Goal: Task Accomplishment & Management: Manage account settings

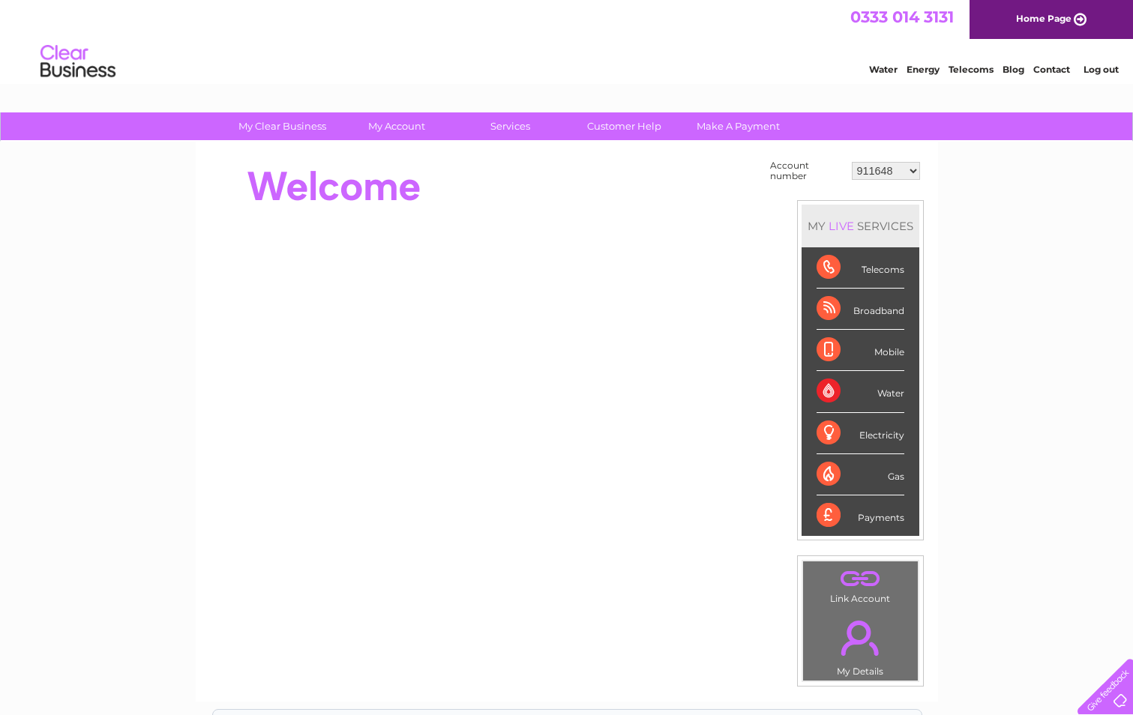
click at [913, 169] on select "911648 975946 979041 980046 990352 990353 990356 990361 997232 1080773 1081707 …" at bounding box center [886, 171] width 68 height 18
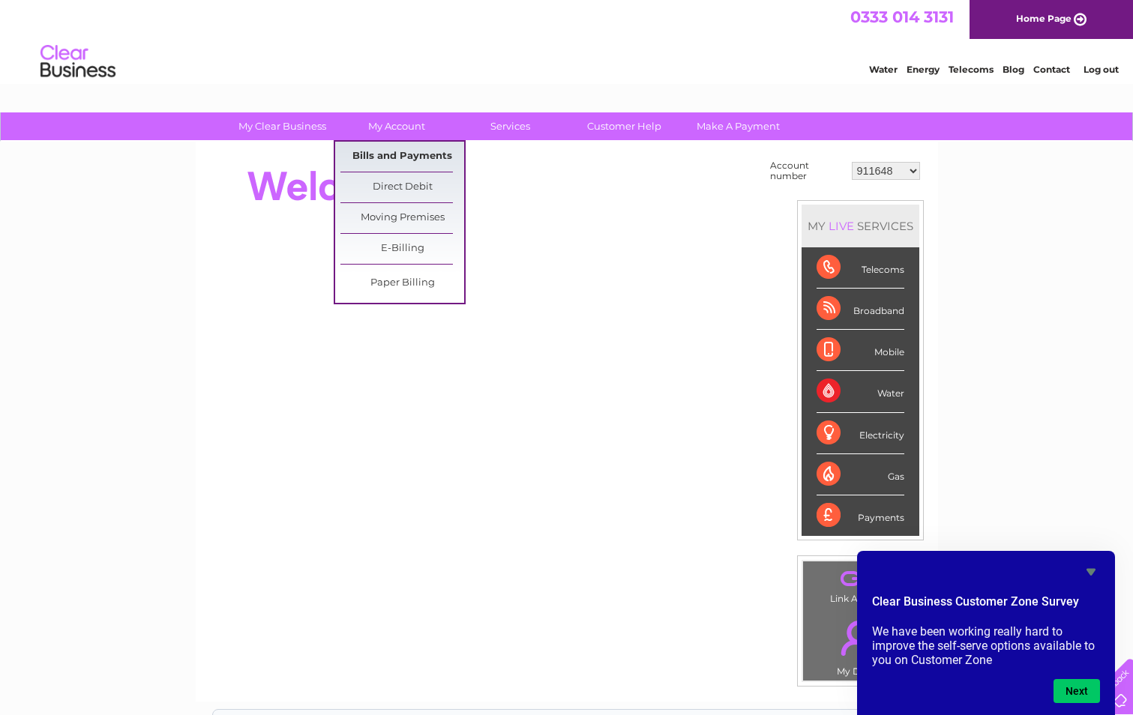
click at [409, 154] on link "Bills and Payments" at bounding box center [402, 157] width 124 height 30
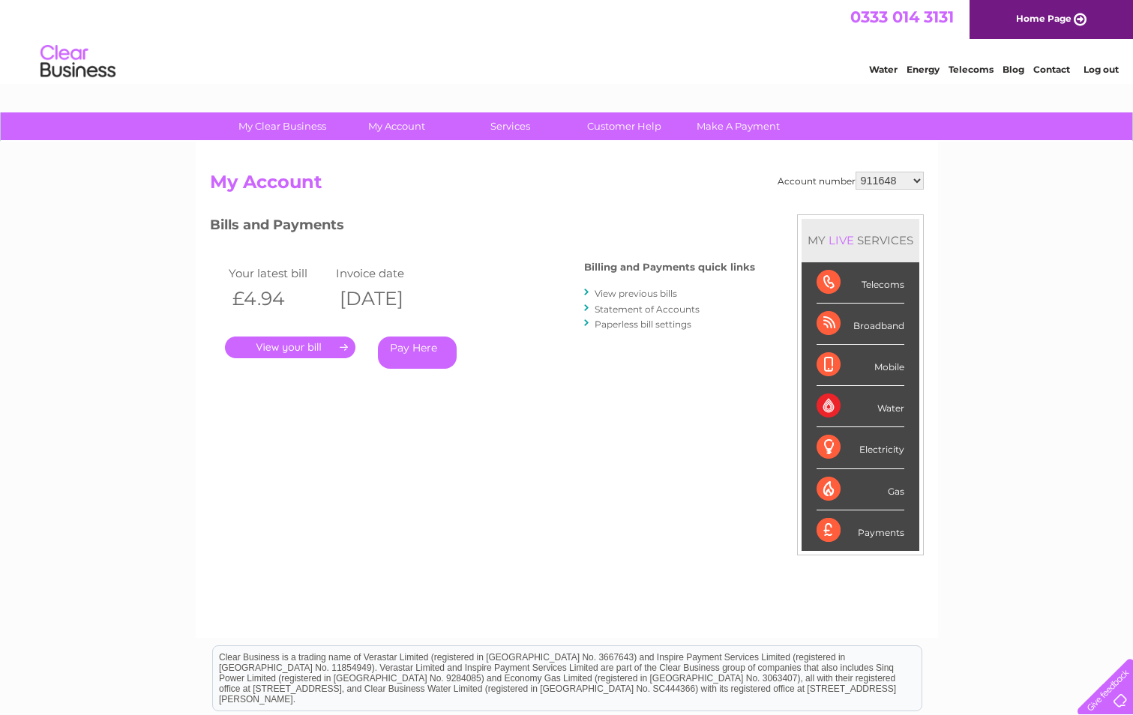
click at [916, 177] on select "911648 975946 979041 980046 990352 990353 990356 990361 997232 1080773 1081707 …" at bounding box center [890, 181] width 68 height 18
select select "997232"
click at [856, 172] on select "911648 975946 979041 980046 990352 990353 990356 990361 997232 1080773 1081707 …" at bounding box center [890, 181] width 68 height 18
click at [289, 353] on link "." at bounding box center [290, 348] width 130 height 22
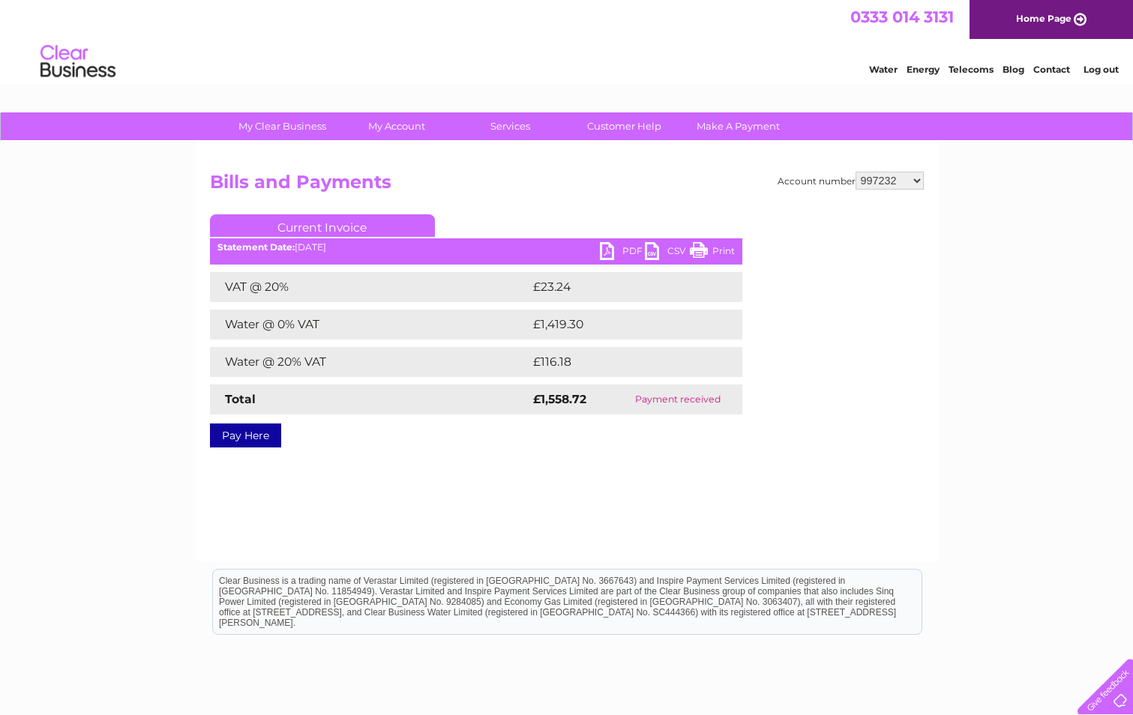
click at [628, 252] on link "PDF" at bounding box center [622, 253] width 45 height 22
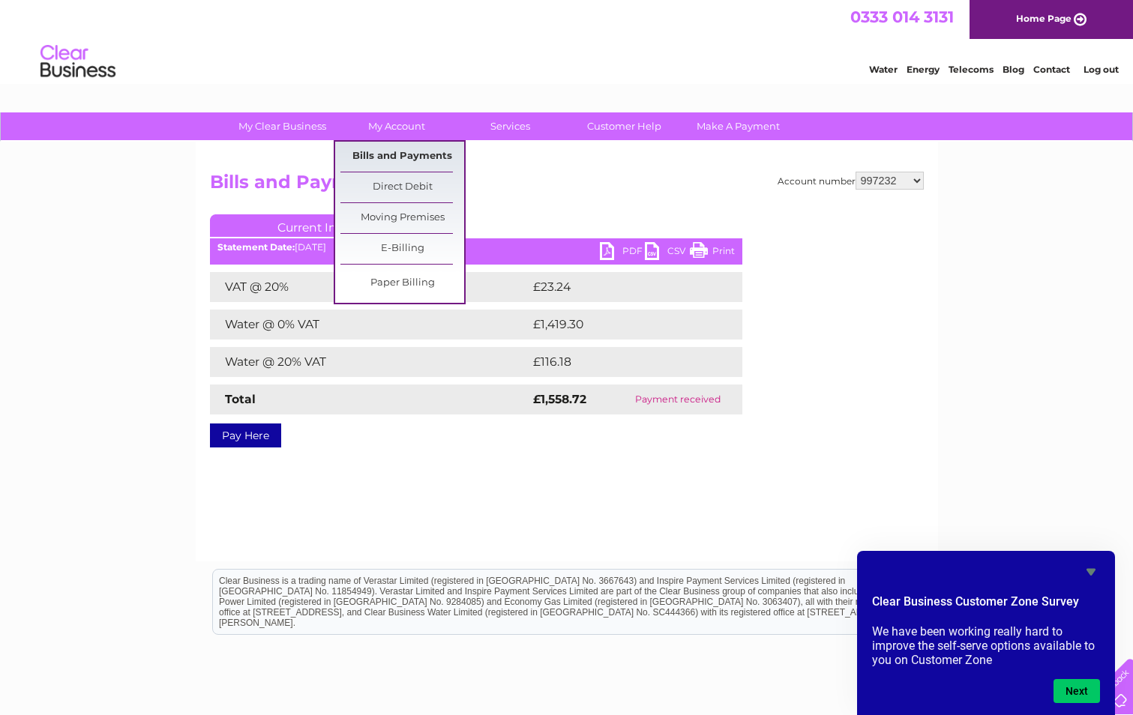
click at [408, 153] on link "Bills and Payments" at bounding box center [402, 157] width 124 height 30
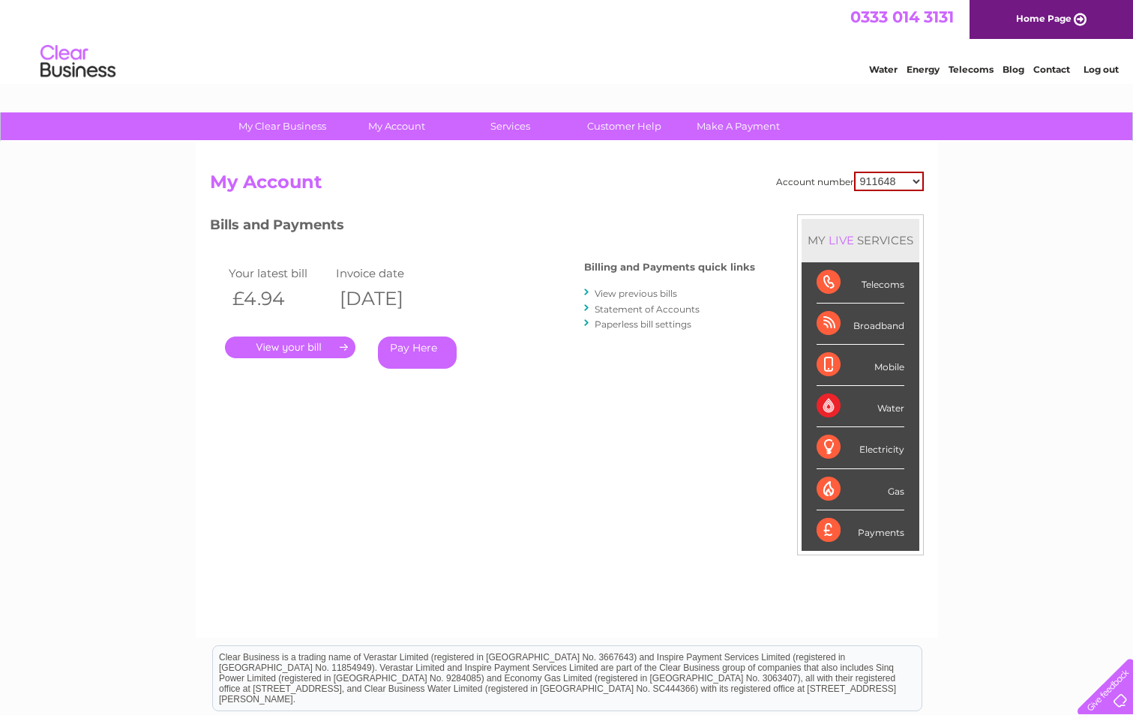
click at [918, 185] on select "911648 975946 979041 980046 990352 990353 990356 990361 997232 1080773 1081707 …" at bounding box center [889, 181] width 70 height 19
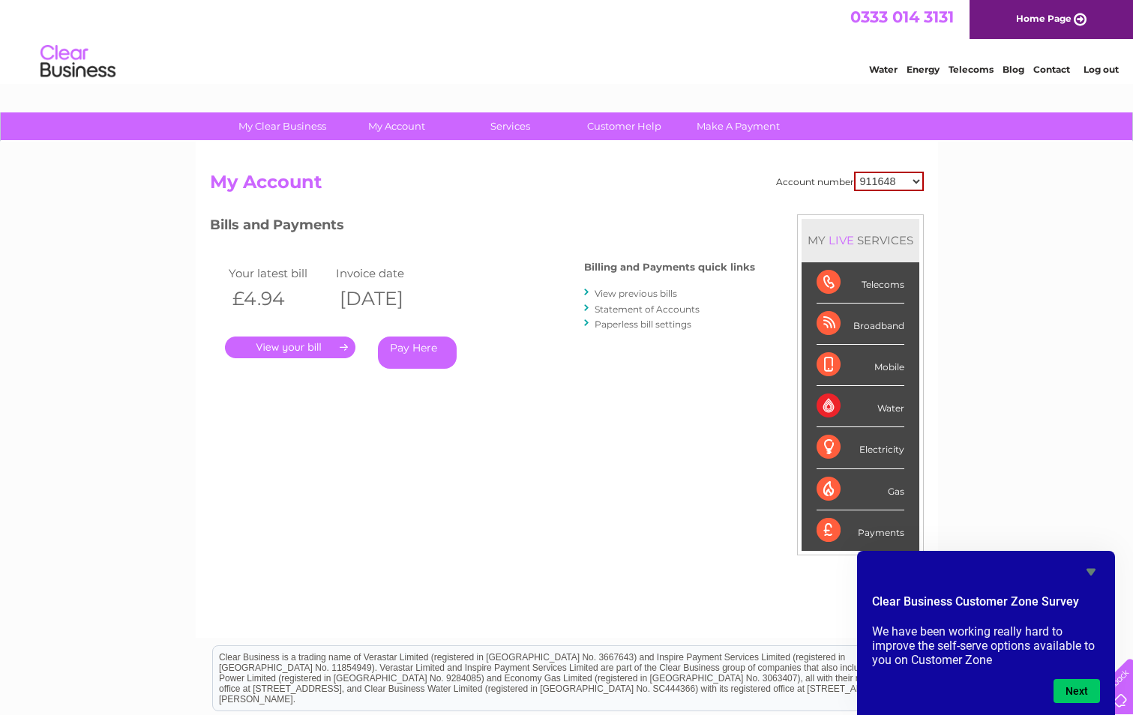
click at [916, 181] on select "911648 975946 979041 980046 990352 990353 990356 990361 997232 1080773 1081707 …" at bounding box center [889, 181] width 70 height 19
select select "997232"
click at [854, 172] on select "911648 975946 979041 980046 990352 990353 990356 990361 997232 1080773 1081707 …" at bounding box center [889, 181] width 70 height 19
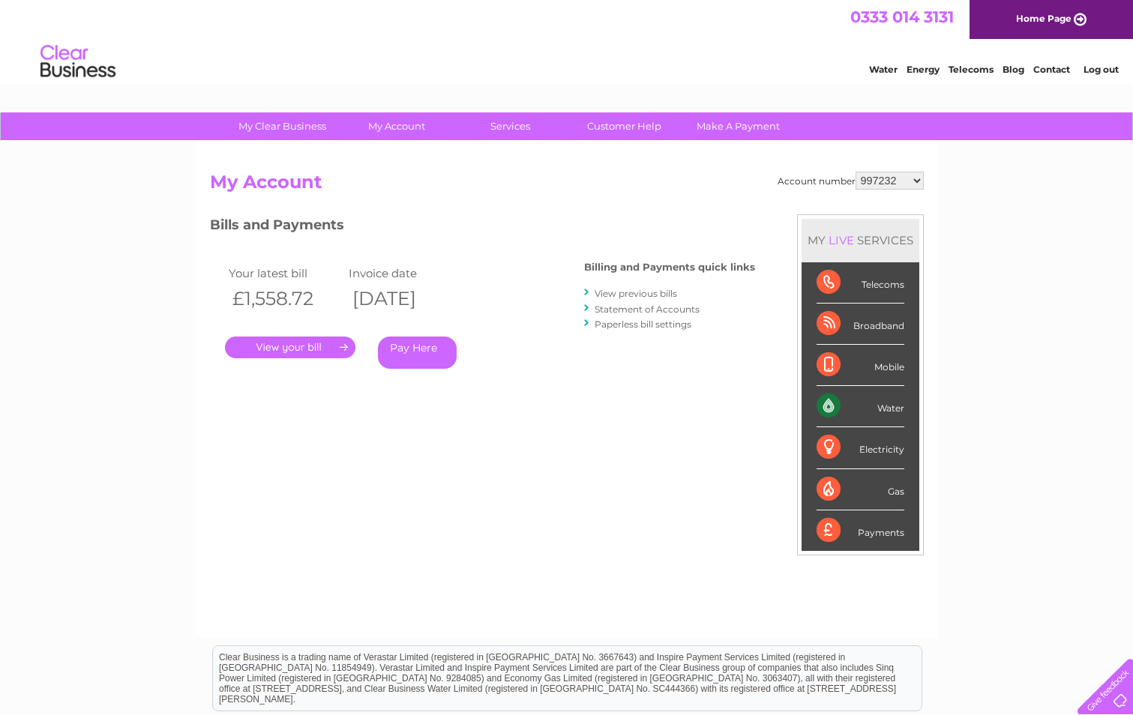
click at [241, 346] on link "." at bounding box center [290, 348] width 130 height 22
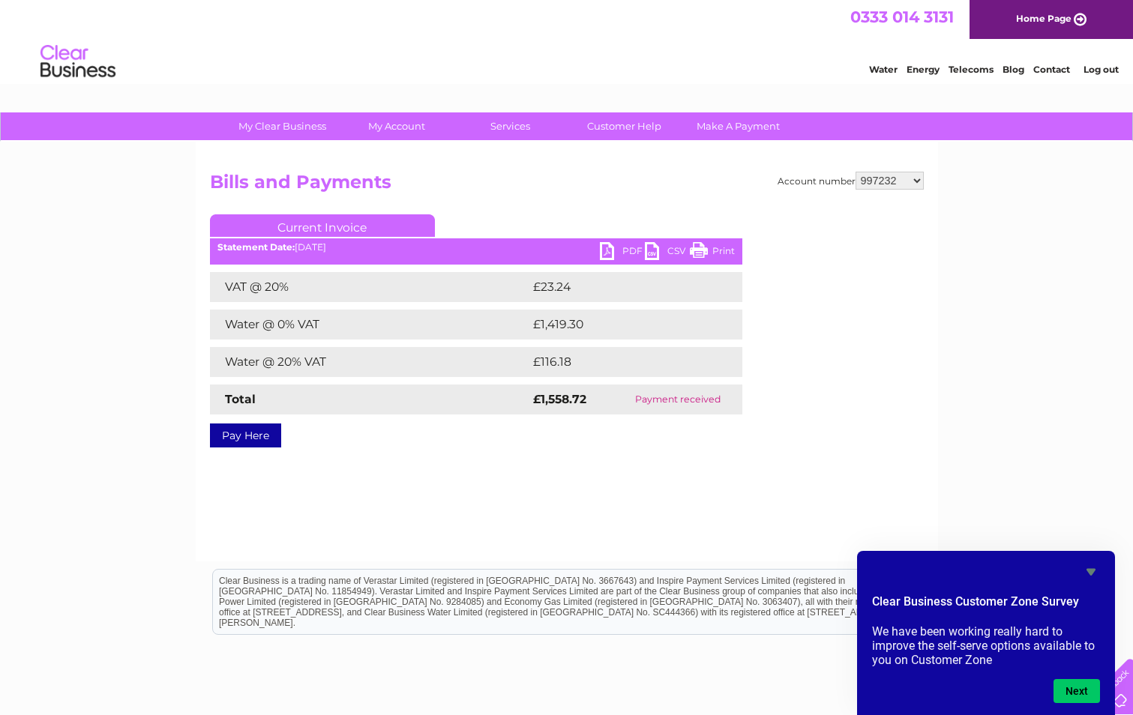
click at [912, 181] on select "911648 975946 979041 980046 990352 990353 990356 990361 997232 1080773 1081707 …" at bounding box center [890, 181] width 68 height 18
click at [916, 175] on select "911648 975946 979041 980046 990352 990353 990356 990361 997232 1080773 1081707 …" at bounding box center [890, 181] width 68 height 18
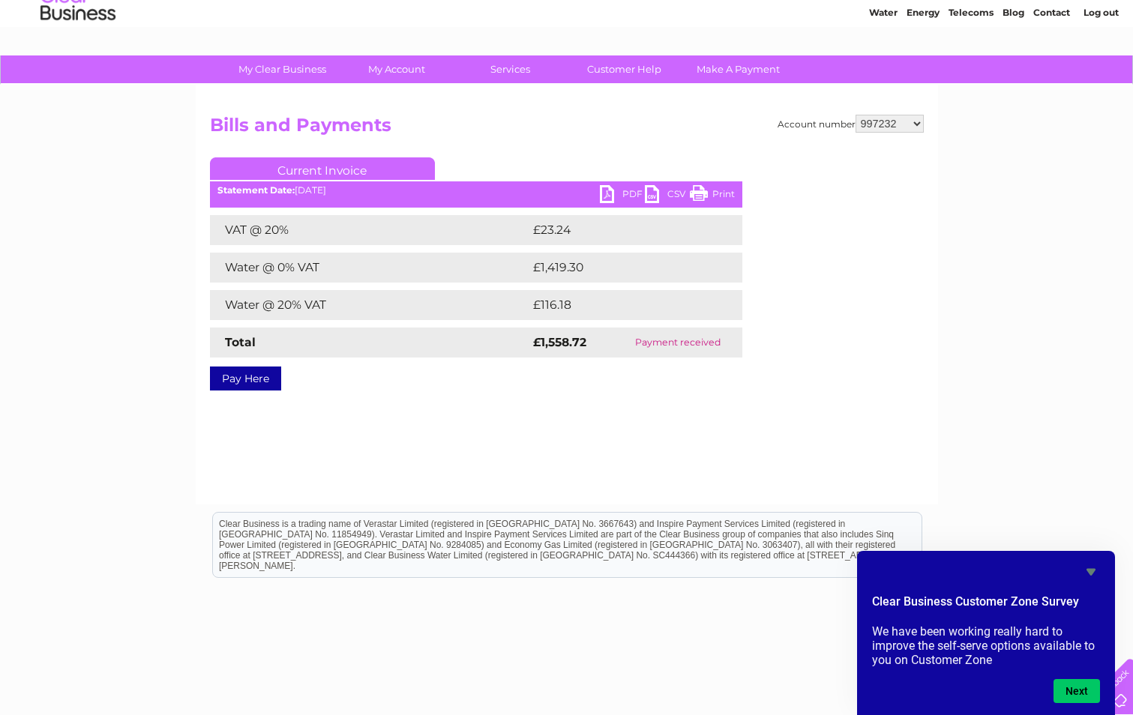
scroll to position [114, 0]
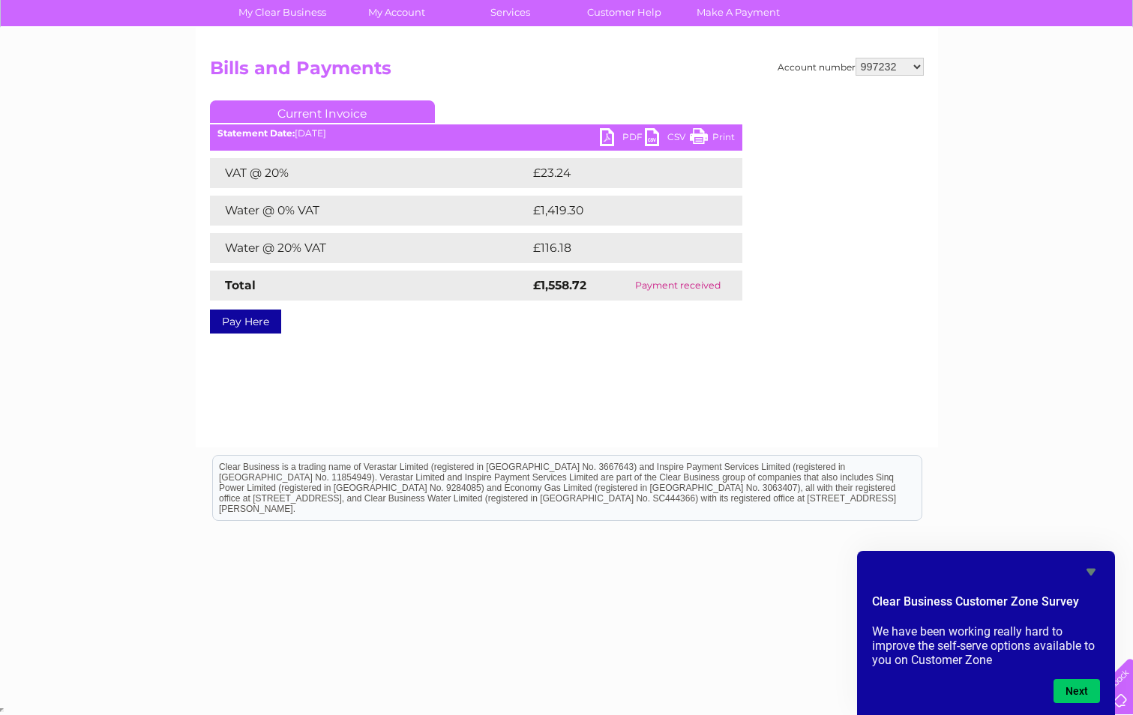
click at [917, 65] on select "911648 975946 979041 980046 990352 990353 990356 990361 997232 1080773 1081707 …" at bounding box center [890, 67] width 68 height 18
click at [910, 62] on select "911648 975946 979041 980046 990352 990353 990356 990361 997232 1080773 1081707 …" at bounding box center [890, 67] width 68 height 18
select select "911648"
click at [856, 58] on select "911648 975946 979041 980046 990352 990353 990356 990361 997232 1080773 1081707 …" at bounding box center [890, 67] width 68 height 18
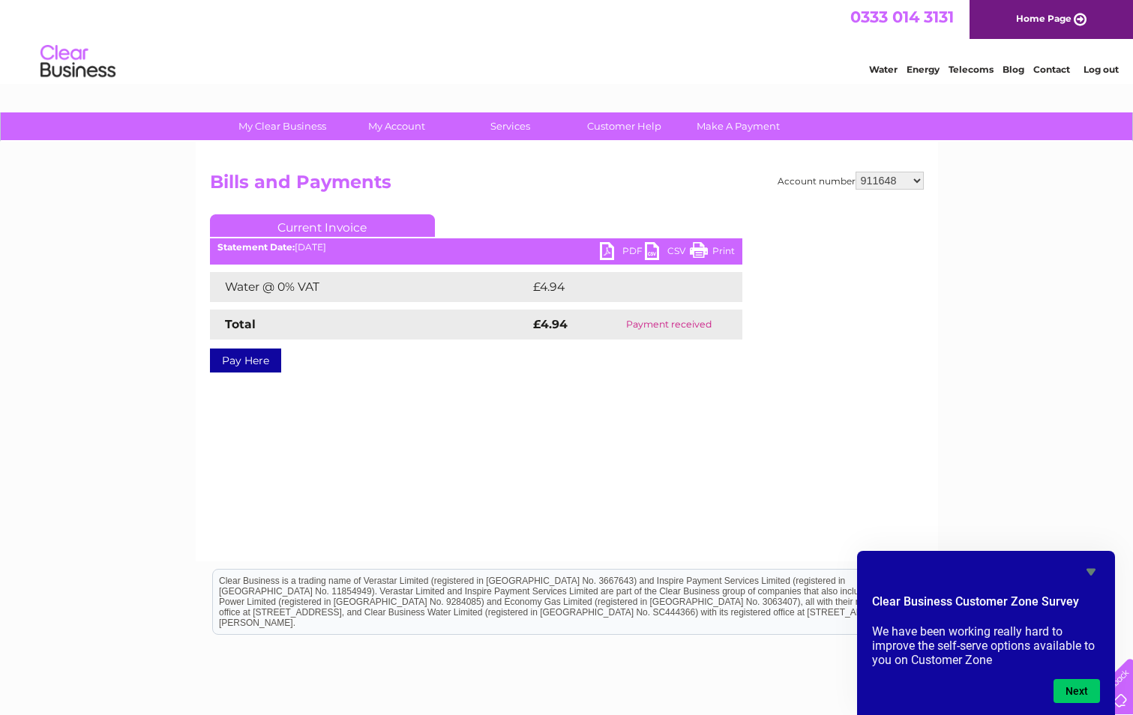
click at [913, 181] on select "911648 975946 979041 980046 990352 990353 990356 990361 997232 1080773 1081707 …" at bounding box center [890, 181] width 68 height 18
select select "975946"
click at [856, 172] on select "911648 975946 979041 980046 990352 990353 990356 990361 997232 1080773 1081707 …" at bounding box center [890, 181] width 68 height 18
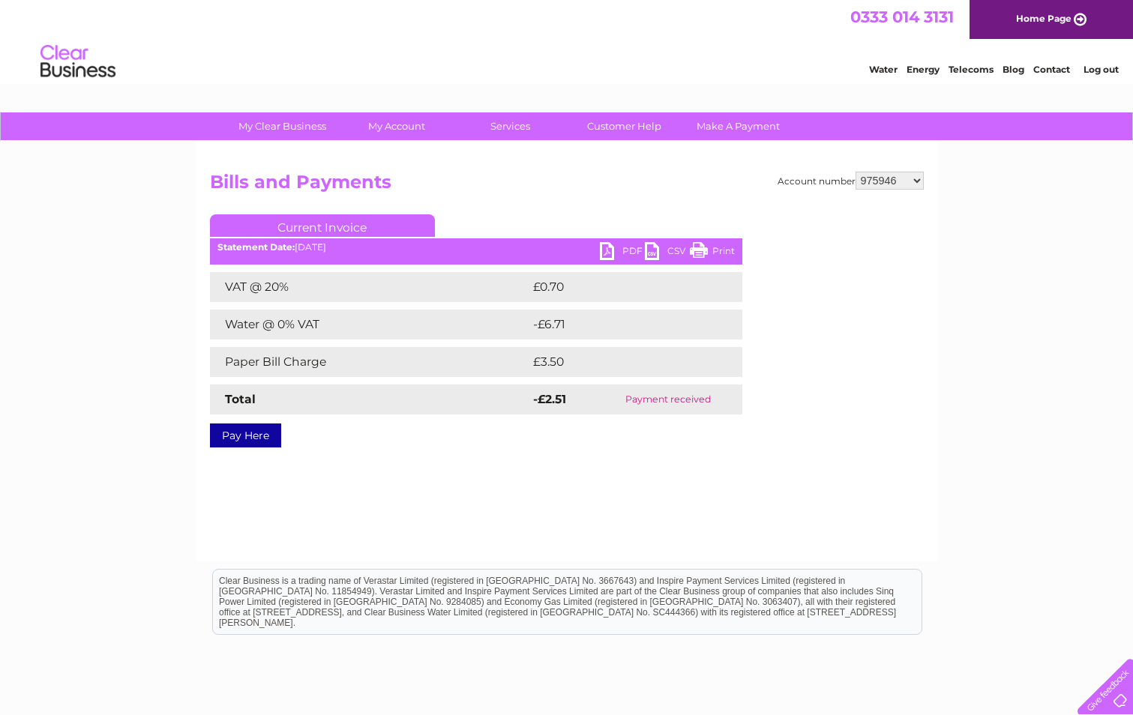
click at [918, 176] on select "911648 975946 979041 980046 990352 990353 990356 990361 997232 1080773 1081707 …" at bounding box center [890, 181] width 68 height 18
select select "979041"
click at [856, 172] on select "911648 975946 979041 980046 990352 990353 990356 990361 997232 1080773 1081707 …" at bounding box center [890, 181] width 68 height 18
select select "980046"
click at [856, 172] on select "911648 975946 979041 980046 990352 990353 990356 990361 997232 1080773 1081707 …" at bounding box center [890, 181] width 68 height 18
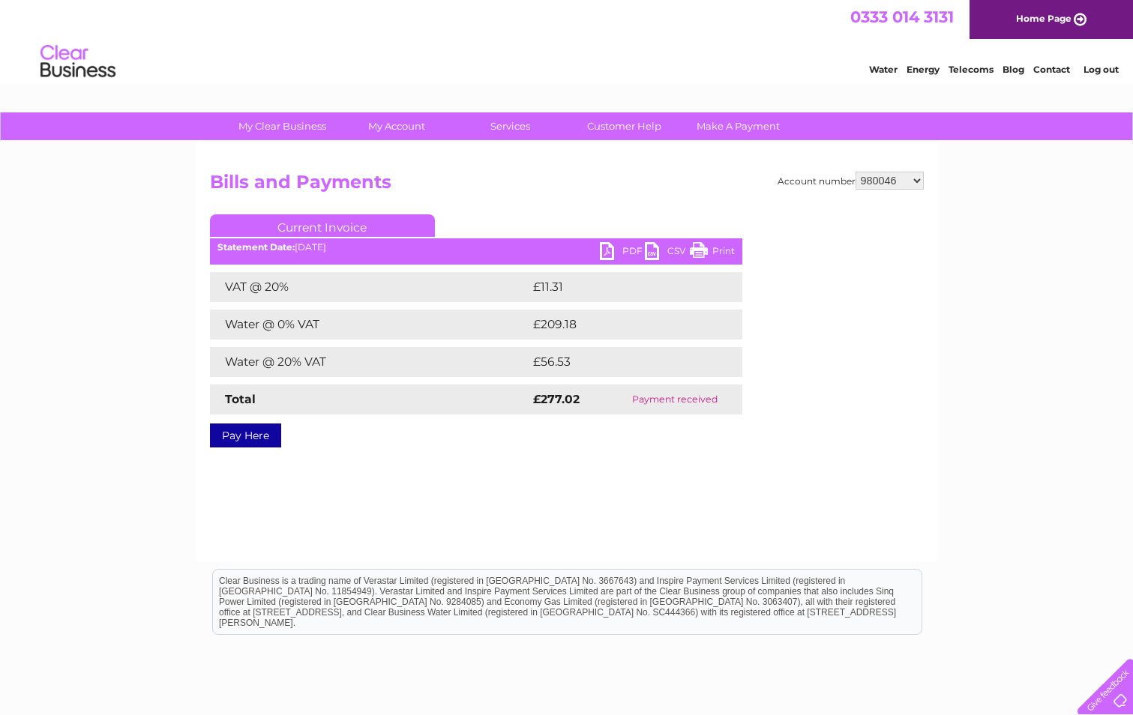
click at [919, 178] on select "911648 975946 979041 980046 990352 990353 990356 990361 997232 1080773 1081707 …" at bounding box center [890, 181] width 68 height 18
select select "990352"
click at [856, 172] on select "911648 975946 979041 980046 990352 990353 990356 990361 997232 1080773 1081707 …" at bounding box center [890, 181] width 68 height 18
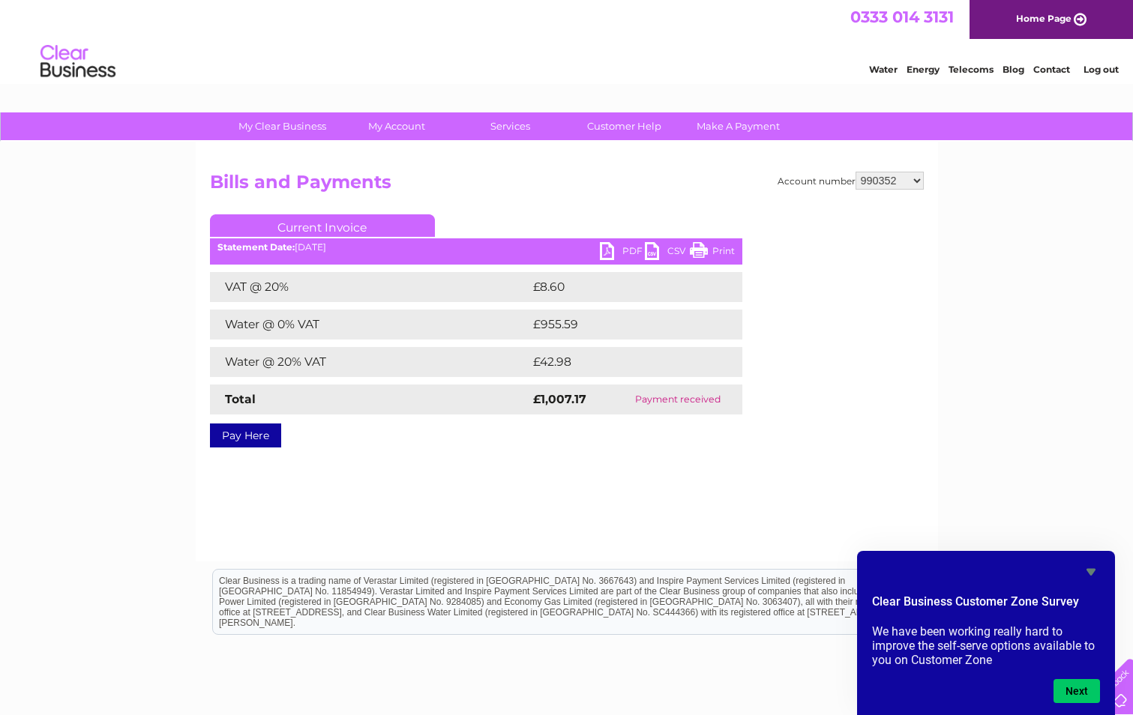
click at [918, 182] on select "911648 975946 979041 980046 990352 990353 990356 990361 997232 1080773 1081707 …" at bounding box center [890, 181] width 68 height 18
select select "990353"
click at [856, 172] on select "911648 975946 979041 980046 990352 990353 990356 990361 997232 1080773 1081707 …" at bounding box center [890, 181] width 68 height 18
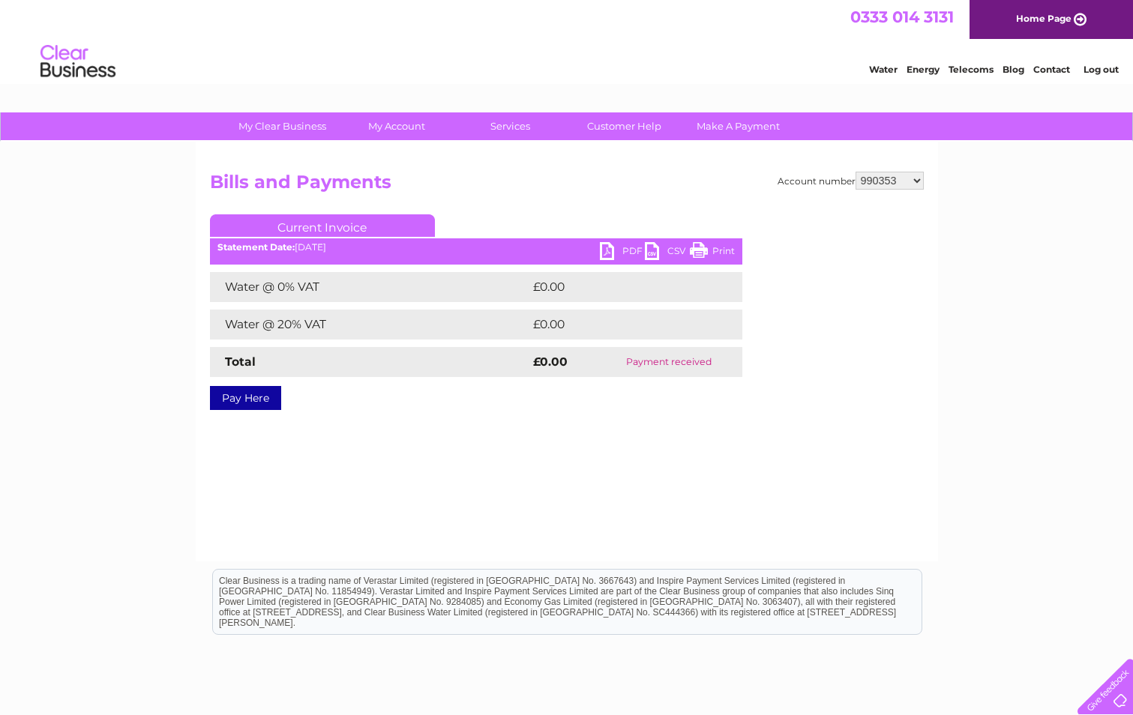
drag, startPoint x: 0, startPoint y: 0, endPoint x: 918, endPoint y: 177, distance: 934.8
click at [918, 177] on select "911648 975946 979041 980046 990352 990353 990356 990361 997232 1080773 1081707 …" at bounding box center [890, 181] width 68 height 18
select select "990356"
click at [856, 172] on select "911648 975946 979041 980046 990352 990353 990356 990361 997232 1080773 1081707 …" at bounding box center [890, 181] width 68 height 18
click at [918, 181] on select "911648 975946 979041 980046 990352 990353 990356 990361 997232 1080773 1081707 …" at bounding box center [890, 181] width 68 height 18
